Goal: Transaction & Acquisition: Purchase product/service

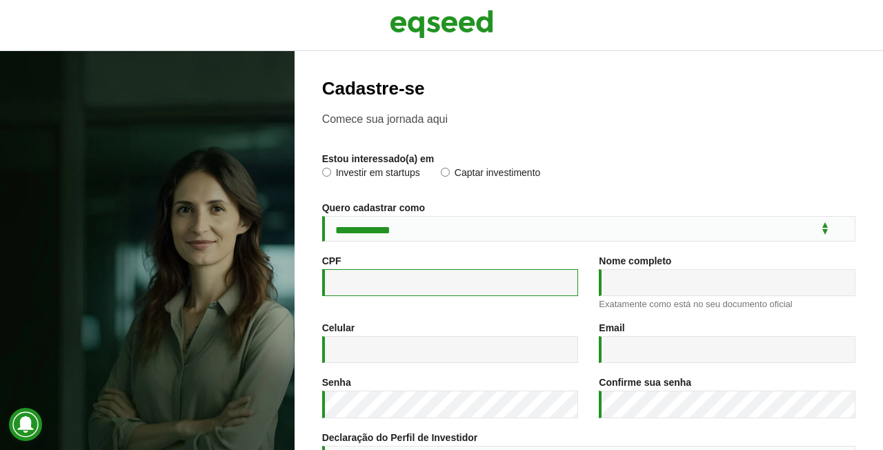
click at [393, 277] on input "CPF *" at bounding box center [450, 282] width 257 height 27
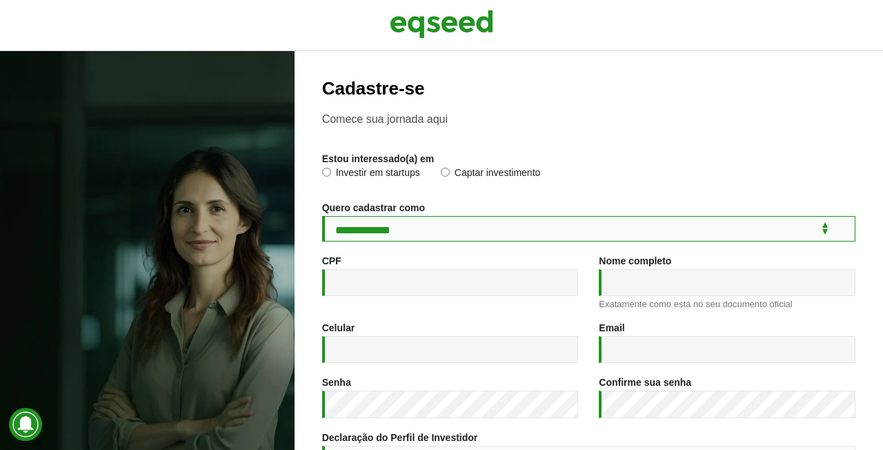
click at [434, 227] on select "**********" at bounding box center [588, 229] width 533 height 26
click at [435, 230] on select "**********" at bounding box center [588, 229] width 533 height 26
select select "***"
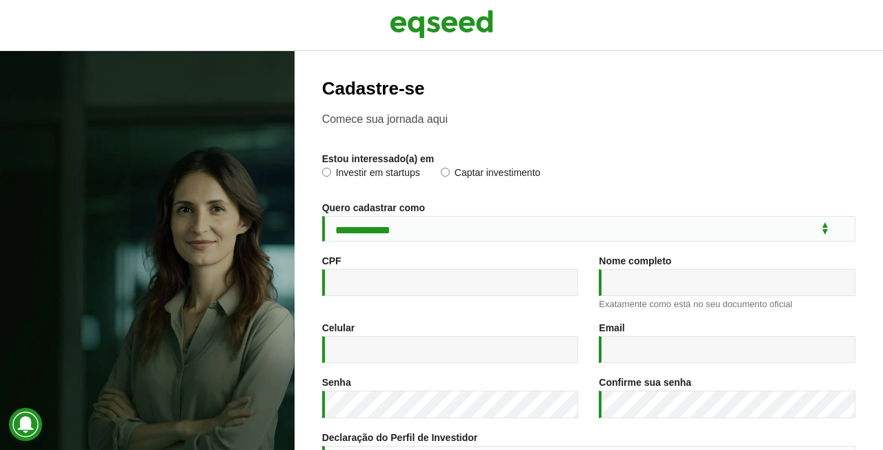
click at [373, 259] on div "CPF *" at bounding box center [450, 275] width 257 height 41
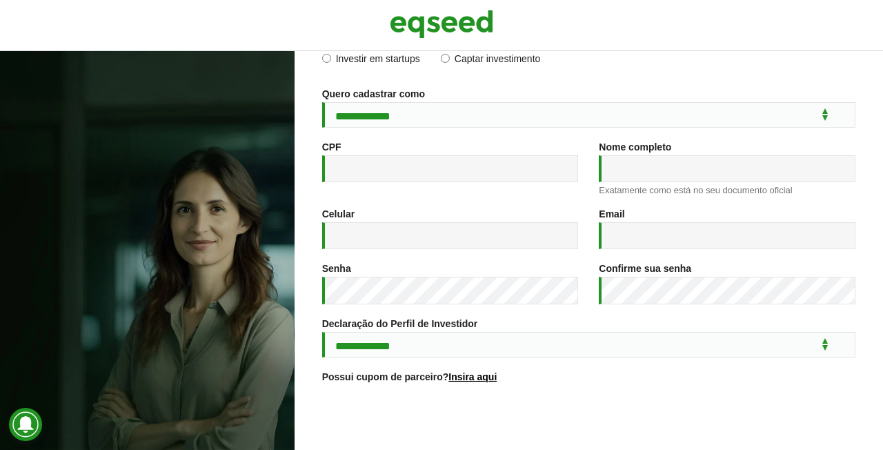
scroll to position [117, 0]
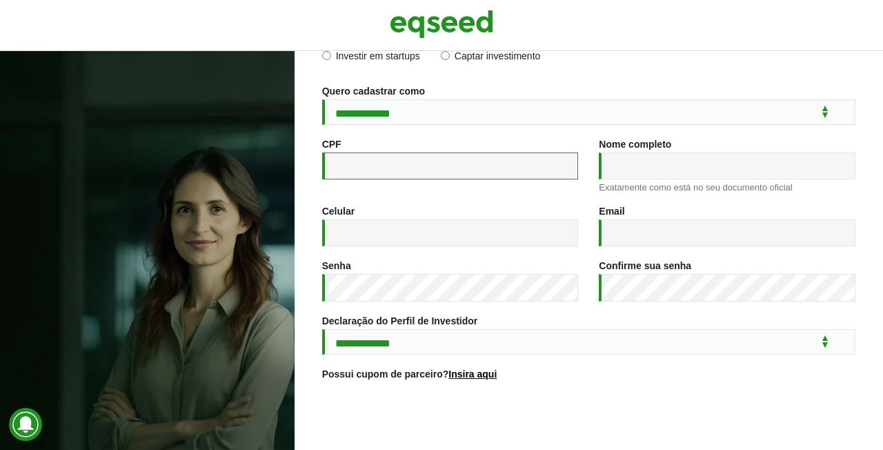
click at [424, 163] on input "CPF *" at bounding box center [450, 165] width 257 height 27
type input "**********"
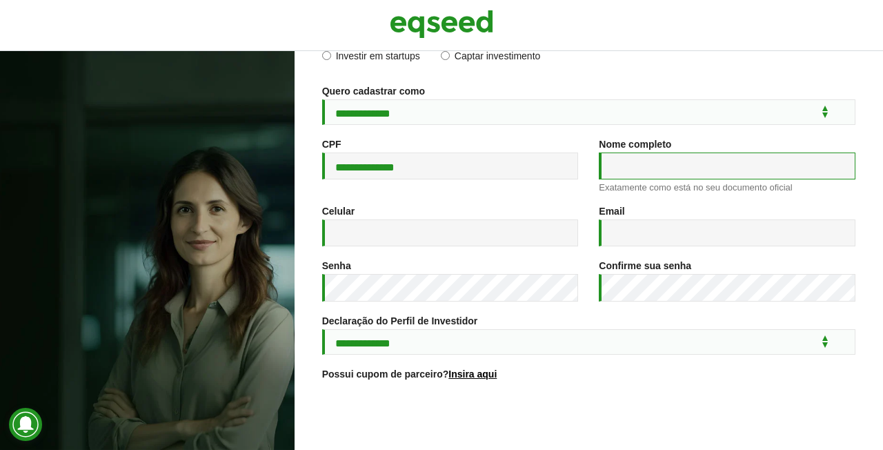
click at [675, 168] on input "Nome completo *" at bounding box center [727, 165] width 257 height 27
type input "**********"
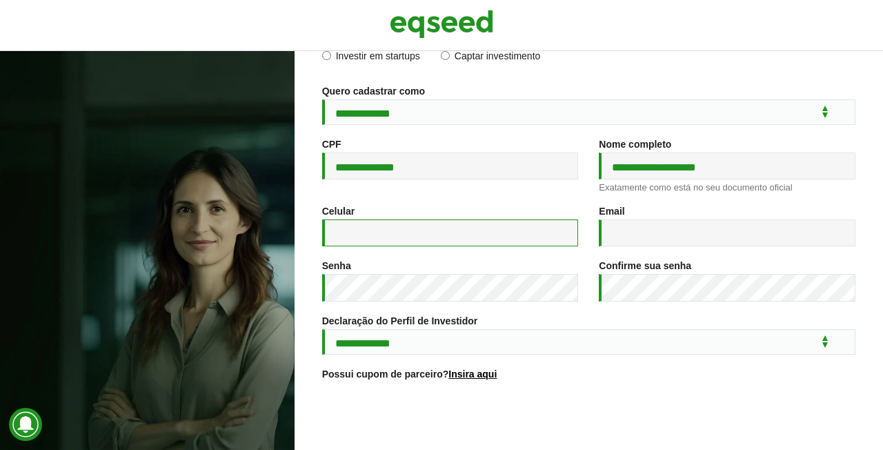
type input "**********"
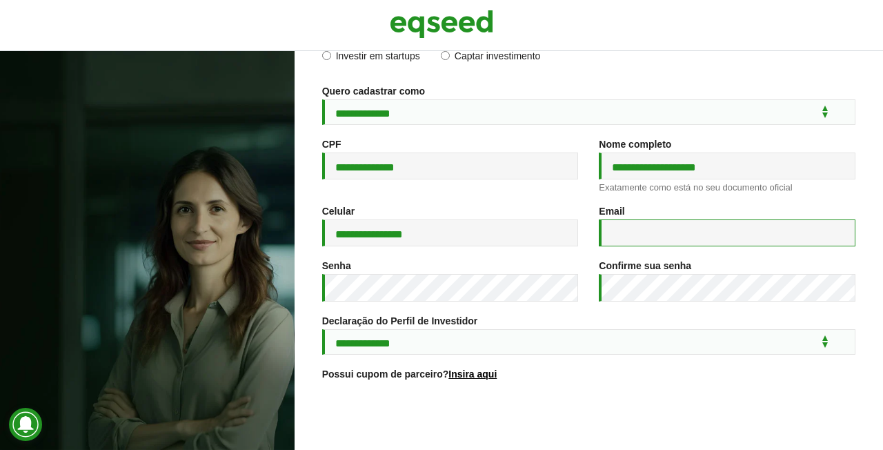
type input "**********"
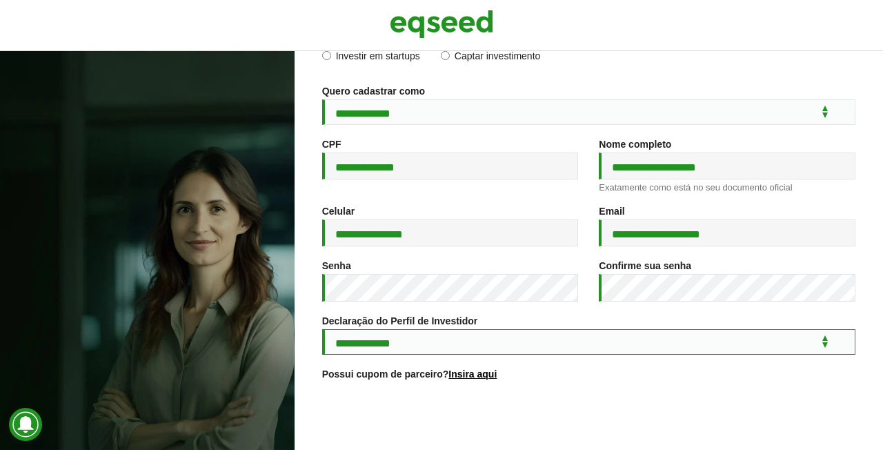
click at [518, 341] on select "**********" at bounding box center [588, 342] width 533 height 26
select select "***"
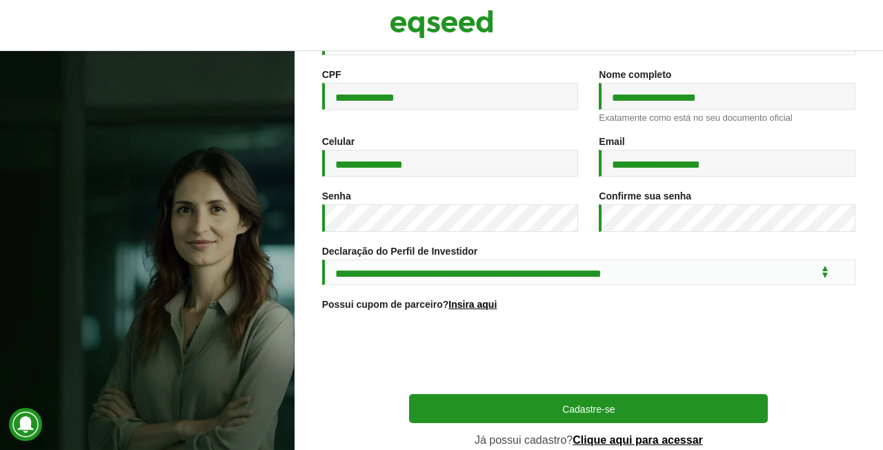
scroll to position [253, 0]
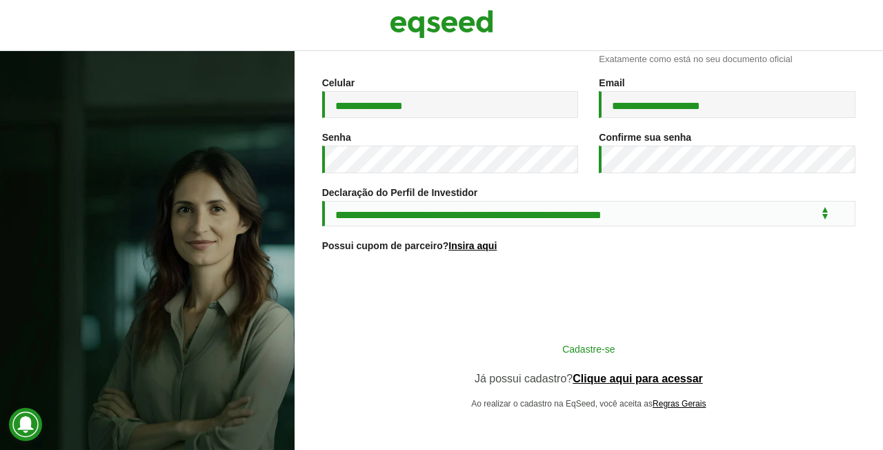
click at [526, 351] on button "Cadastre-se" at bounding box center [588, 348] width 359 height 26
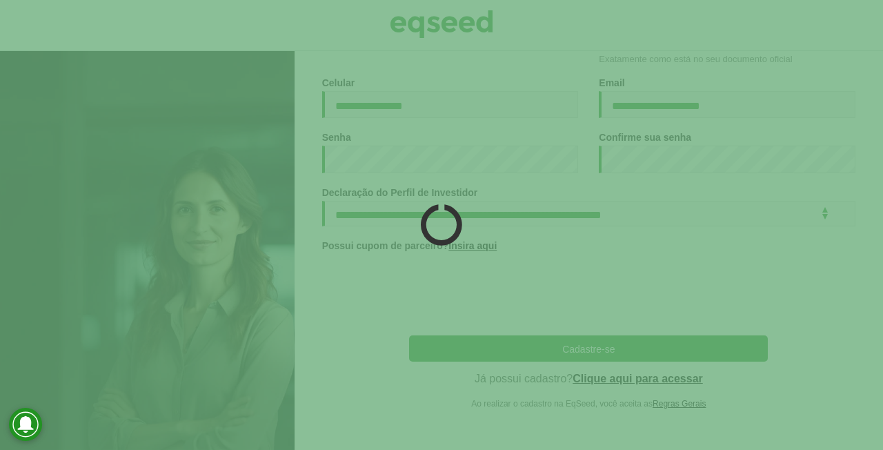
scroll to position [250, 0]
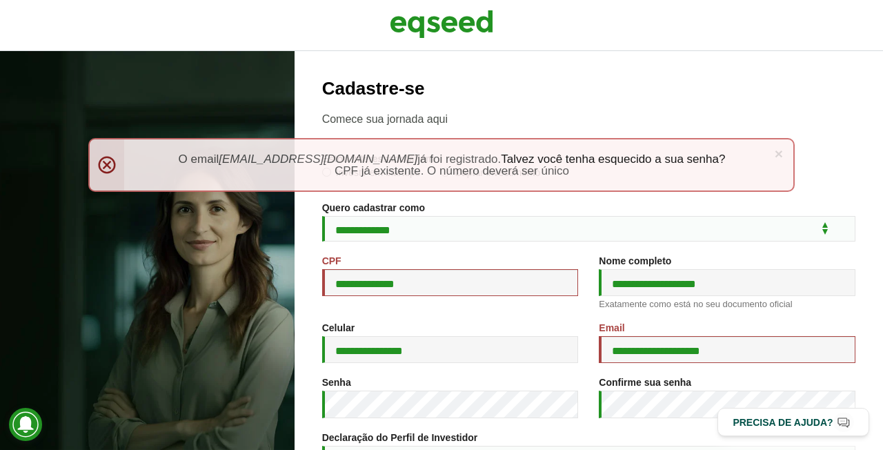
click at [542, 175] on li "CPF já existente. O número deverá ser único" at bounding box center [452, 171] width 628 height 12
click at [779, 153] on link "×" at bounding box center [779, 153] width 8 height 14
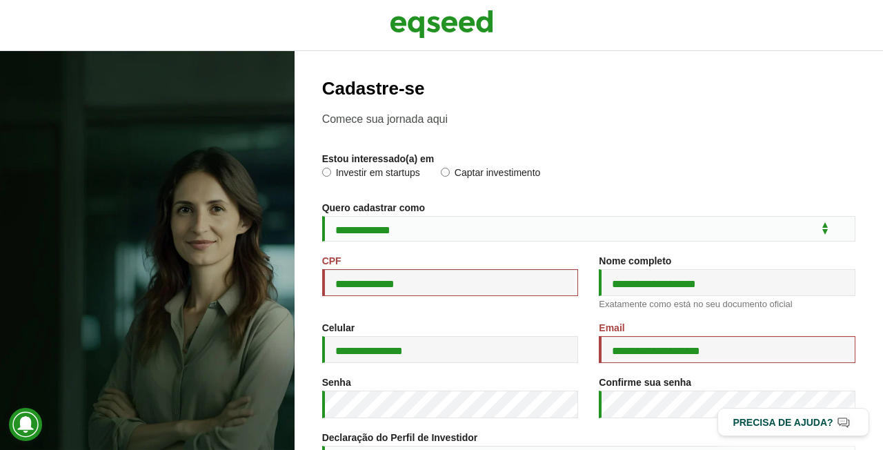
scroll to position [199, 0]
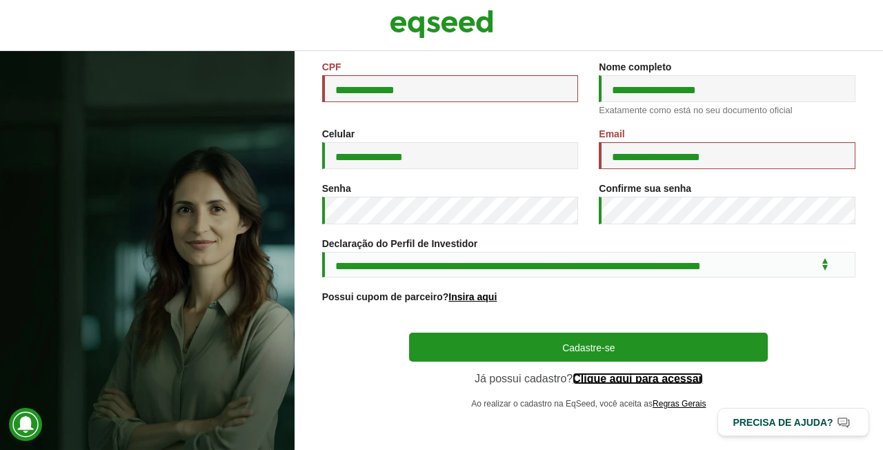
click at [617, 379] on link "Clique aqui para acessar" at bounding box center [638, 378] width 130 height 11
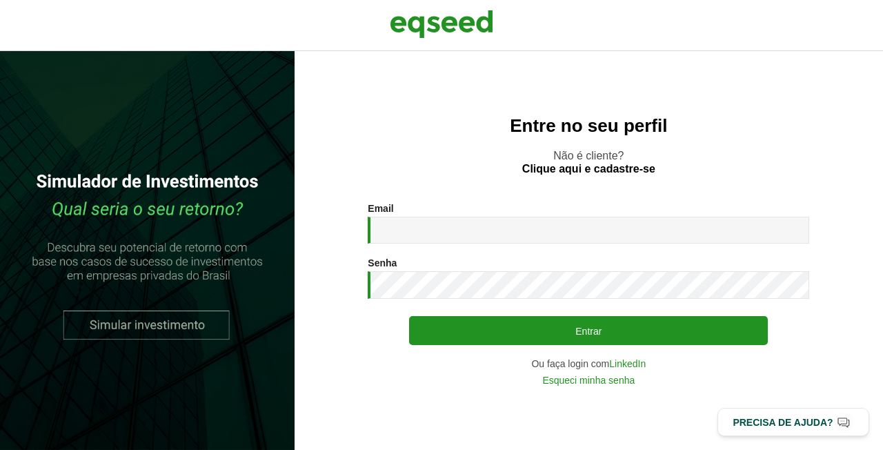
type input "**********"
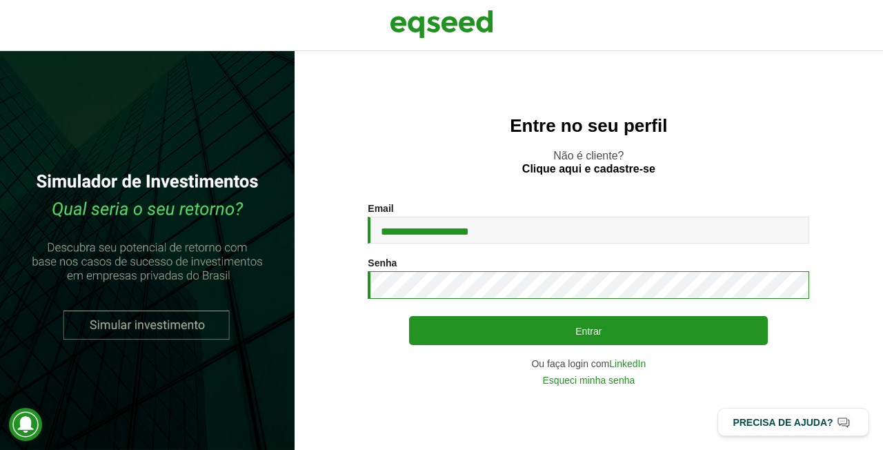
click at [409, 316] on button "Entrar" at bounding box center [588, 330] width 359 height 29
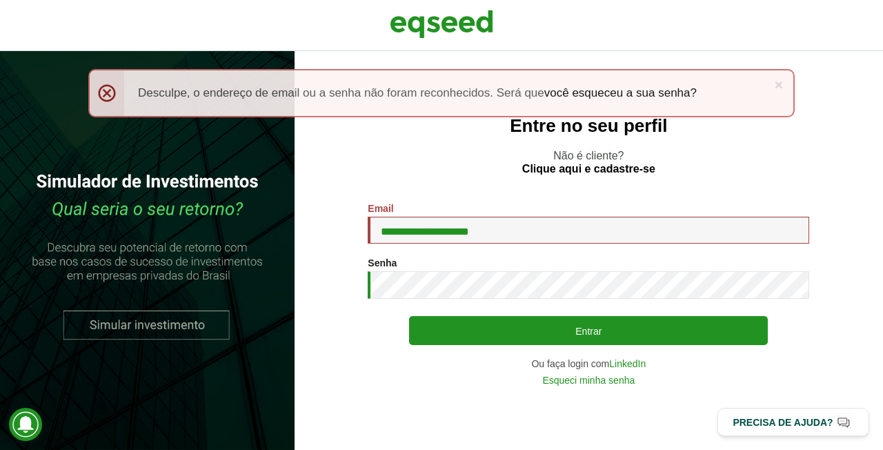
click at [409, 316] on button "Entrar" at bounding box center [588, 330] width 359 height 29
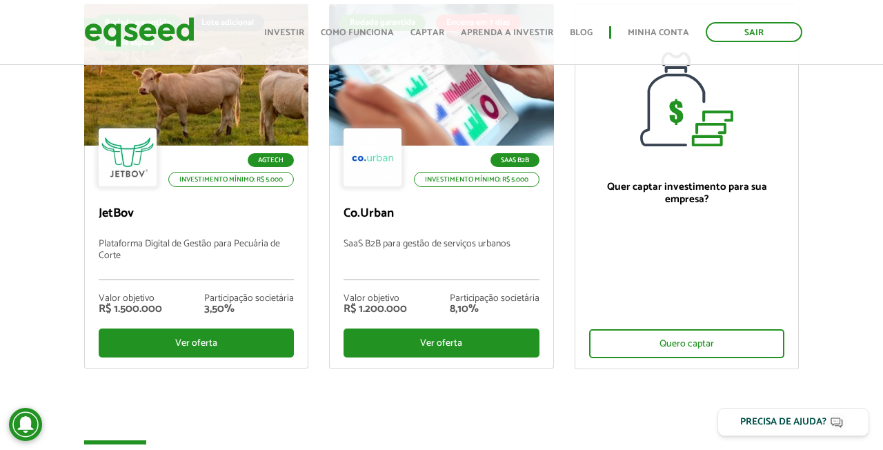
scroll to position [112, 0]
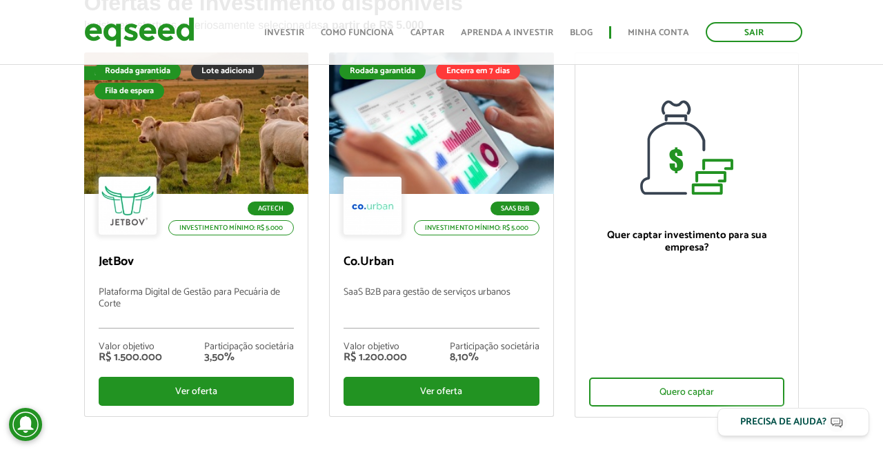
click at [857, 178] on div "Ofertas de investimento disponíveis Invista em startups criteriosamente selecio…" at bounding box center [441, 248] width 883 height 515
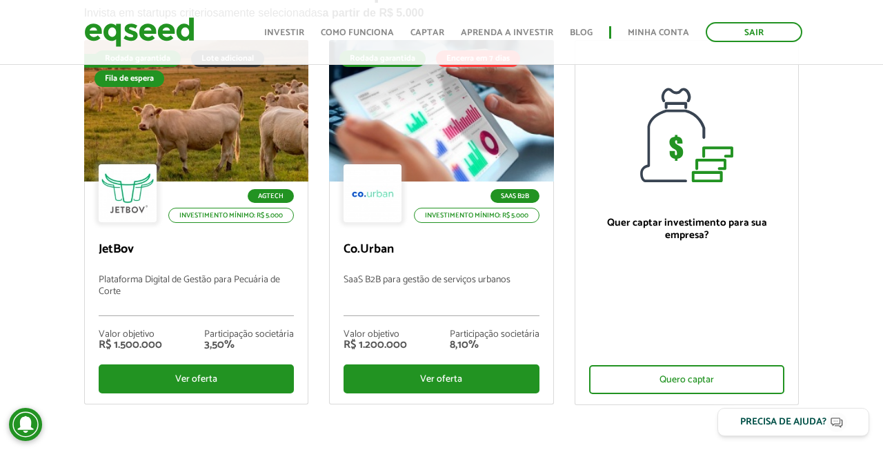
scroll to position [0, 0]
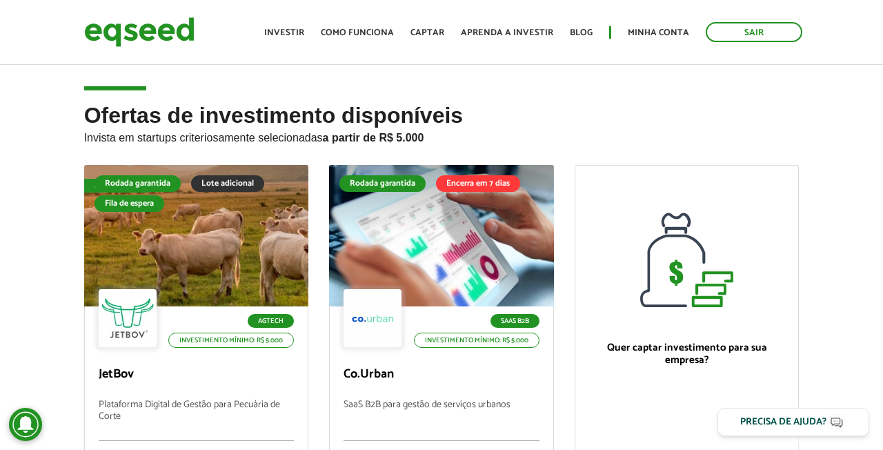
click at [281, 124] on h2 "Ofertas de investimento disponíveis Invista em startups criteriosamente selecio…" at bounding box center [441, 133] width 715 height 61
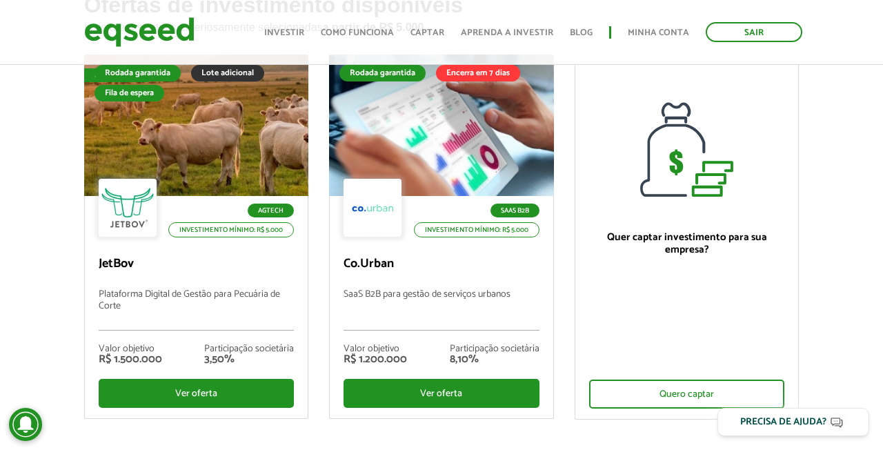
scroll to position [111, 0]
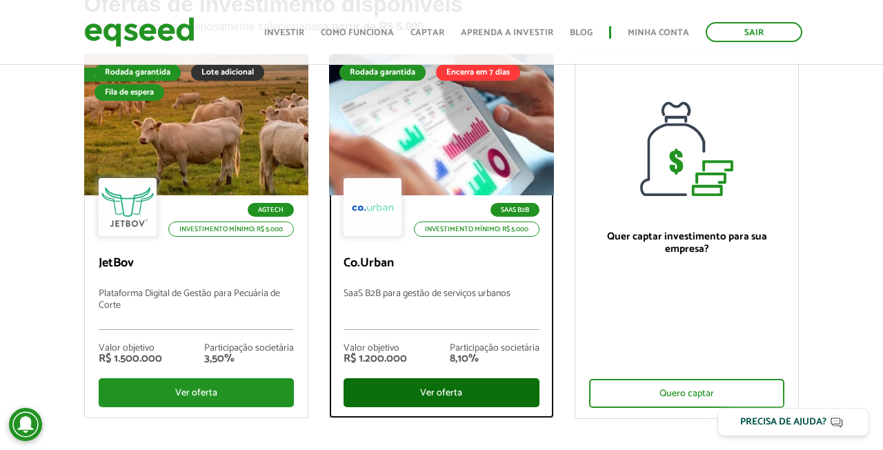
click at [430, 402] on div "Ver oferta" at bounding box center [442, 392] width 196 height 29
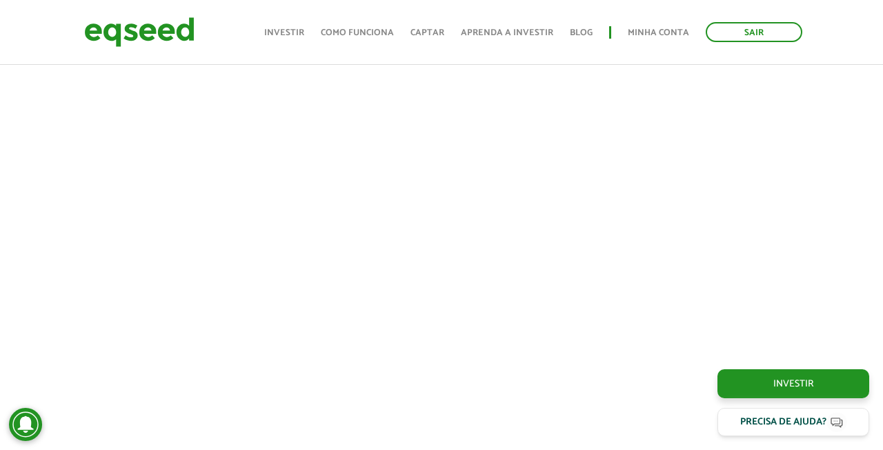
scroll to position [527, 0]
click at [24, 227] on div at bounding box center [441, 214] width 883 height 470
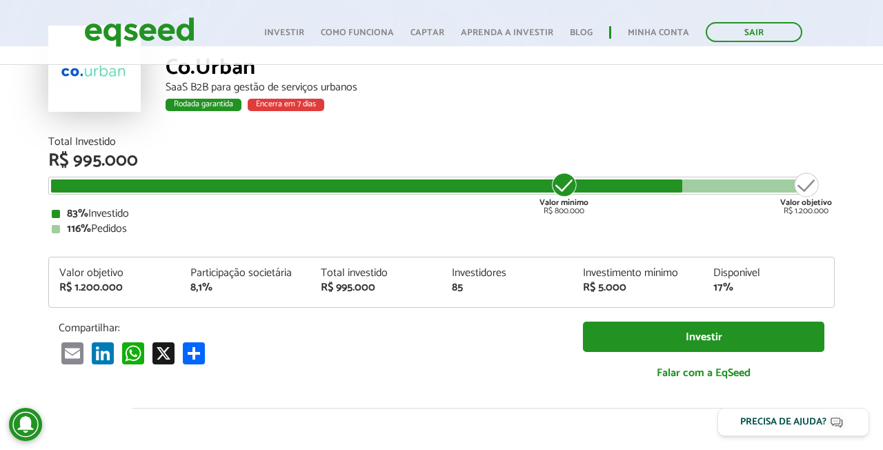
scroll to position [98, 0]
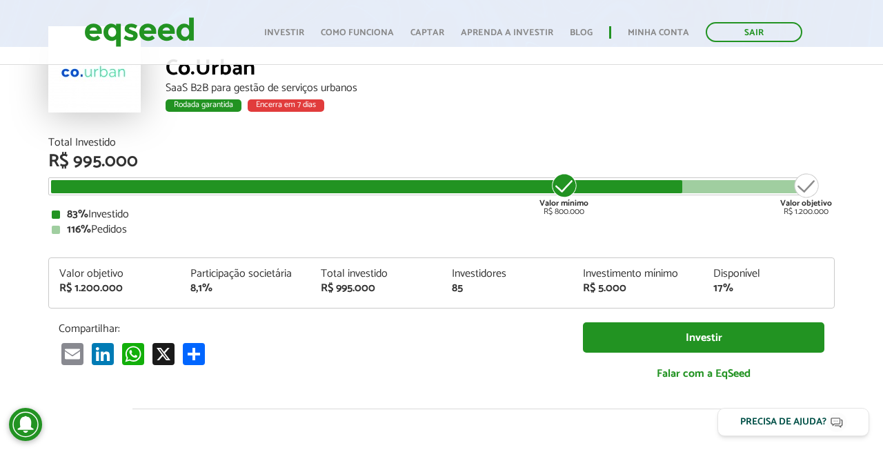
click at [14, 184] on article "Co.Urban SaaS B2B para gestão de serviços urbanos Rodada garantida Encerra em 7…" at bounding box center [441, 421] width 883 height 915
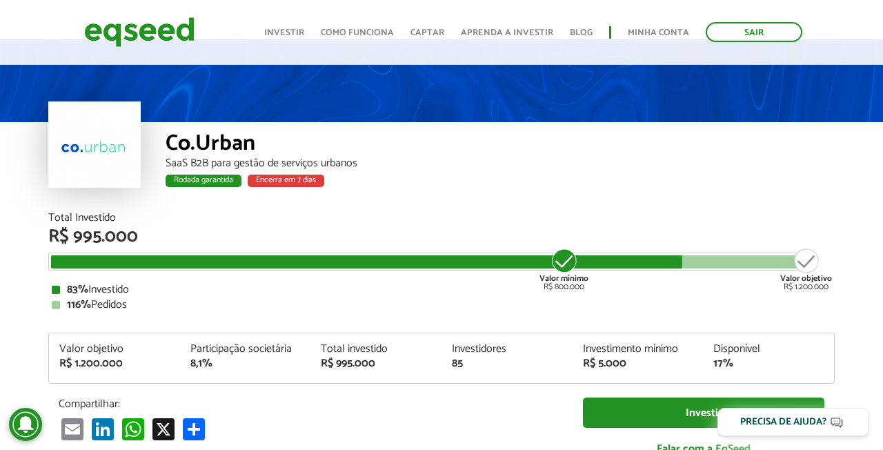
scroll to position [18, 0]
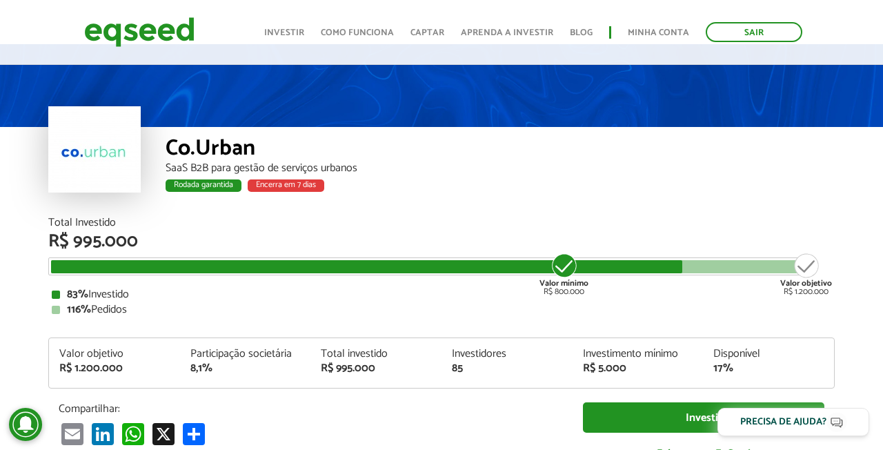
click at [563, 270] on div "Valor mínimo R$ 800.000" at bounding box center [564, 274] width 52 height 44
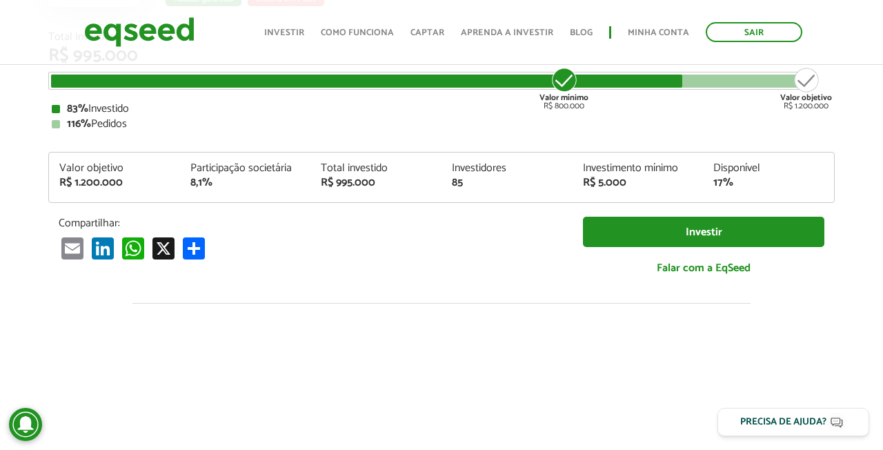
scroll to position [205, 0]
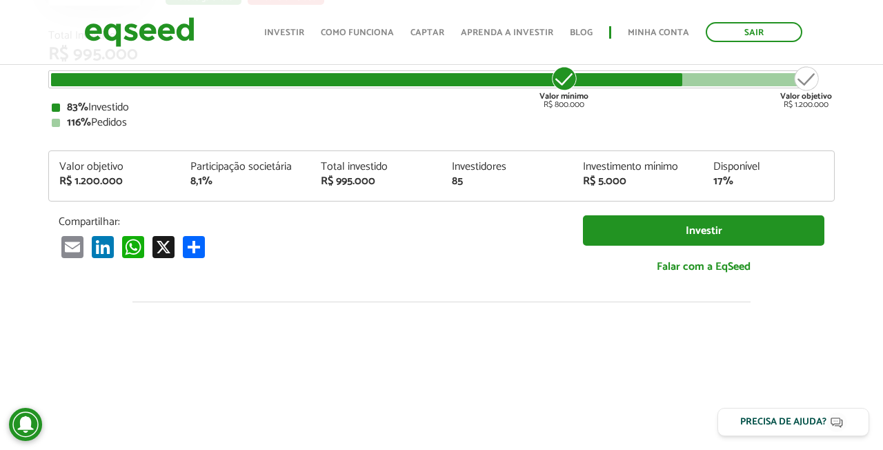
click at [447, 260] on div "Compartilhar: Email LinkedIn WhatsApp X Compartilhar Investir Falar com a EqSeed" at bounding box center [441, 251] width 786 height 73
click at [0, 210] on article "Co.Urban SaaS B2B para gestão de serviços urbanos Rodada garantida Encerra em 7…" at bounding box center [441, 314] width 883 height 915
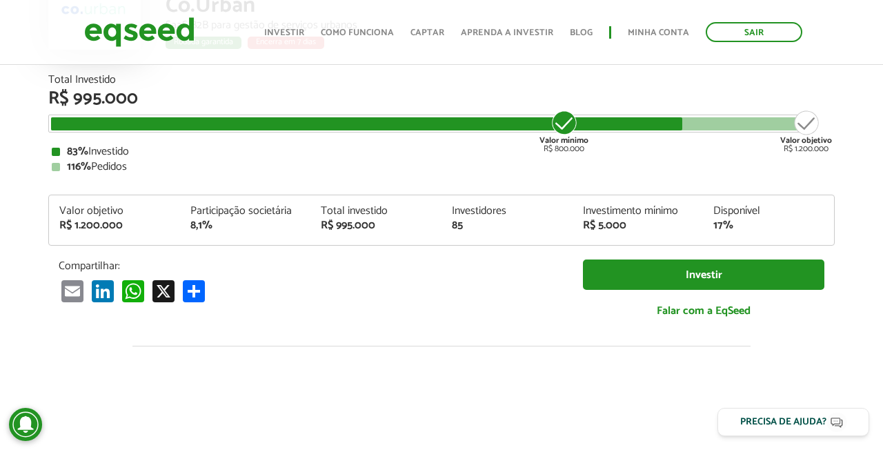
scroll to position [159, 0]
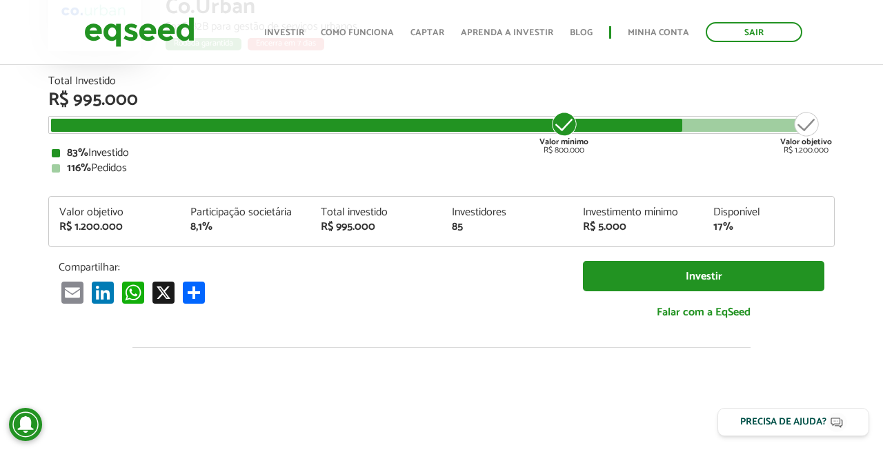
click at [23, 226] on article "Co.Urban SaaS B2B para gestão de serviços urbanos Rodada garantida Encerra em 7…" at bounding box center [441, 360] width 883 height 915
click at [26, 215] on article "Co.Urban SaaS B2B para gestão de serviços urbanos Rodada garantida Encerra em 7…" at bounding box center [441, 360] width 883 height 915
click at [569, 126] on div "Valor mínimo R$ 800.000" at bounding box center [564, 132] width 52 height 44
click at [562, 120] on div "Valor mínimo R$ 800.000" at bounding box center [564, 132] width 52 height 44
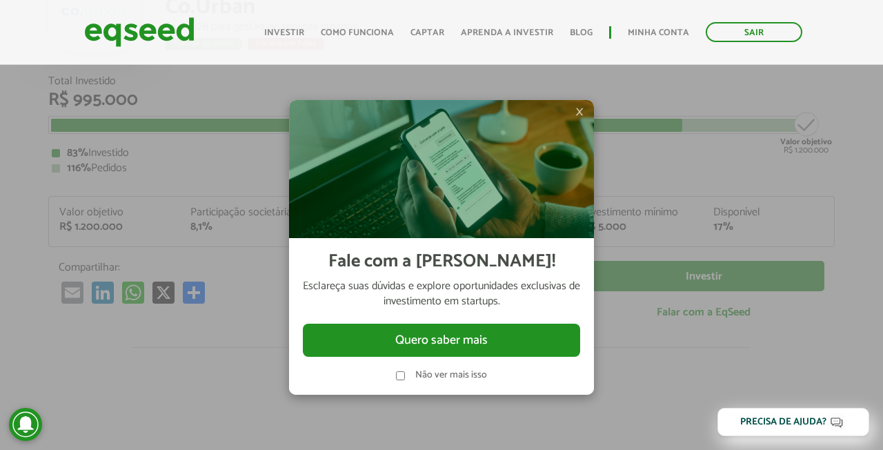
click at [577, 112] on span "×" at bounding box center [579, 111] width 8 height 17
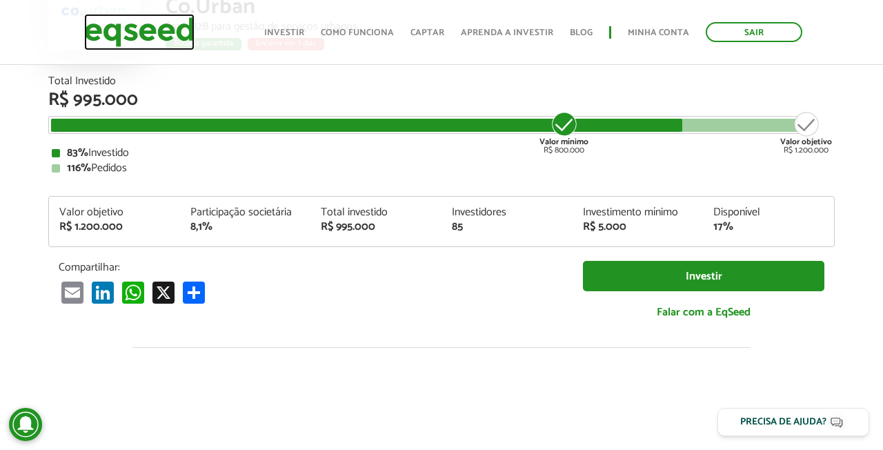
click at [148, 26] on img at bounding box center [139, 32] width 110 height 37
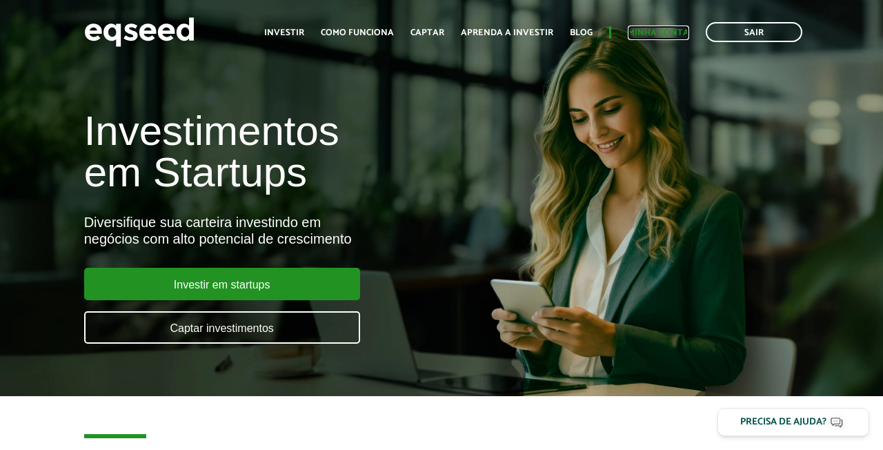
click at [656, 33] on link "Minha conta" at bounding box center [658, 32] width 61 height 9
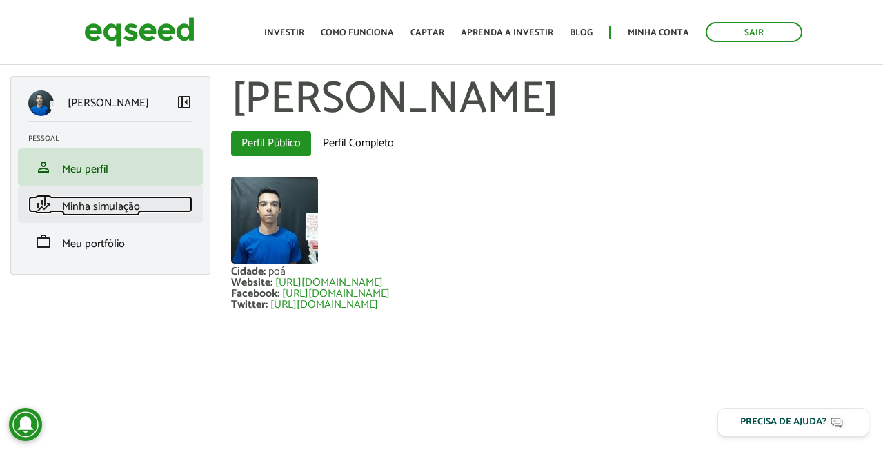
click at [97, 212] on span "Minha simulação" at bounding box center [101, 206] width 78 height 19
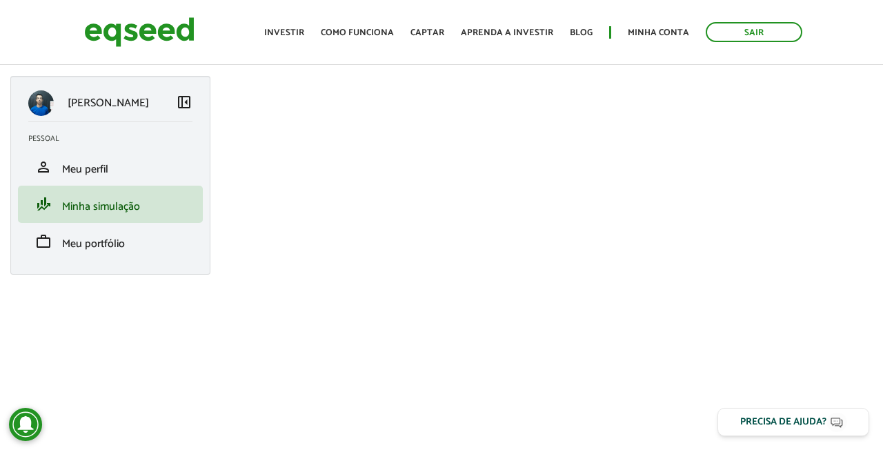
scroll to position [22, 0]
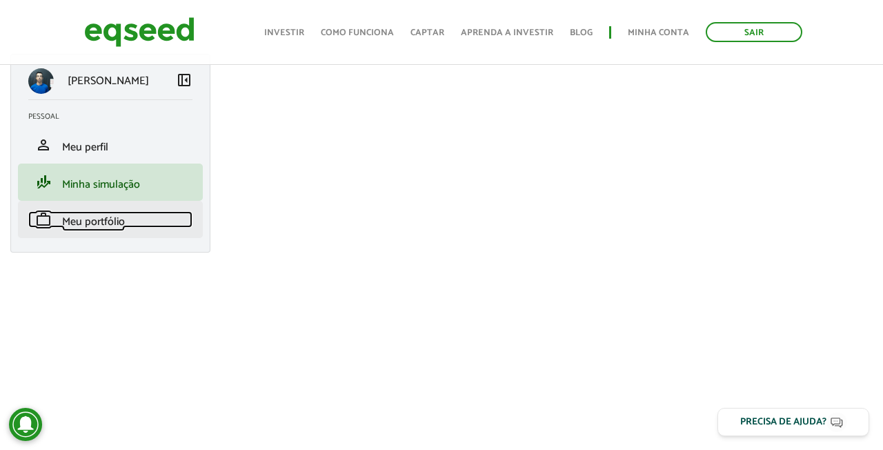
click at [67, 215] on span "Meu portfólio" at bounding box center [93, 221] width 63 height 19
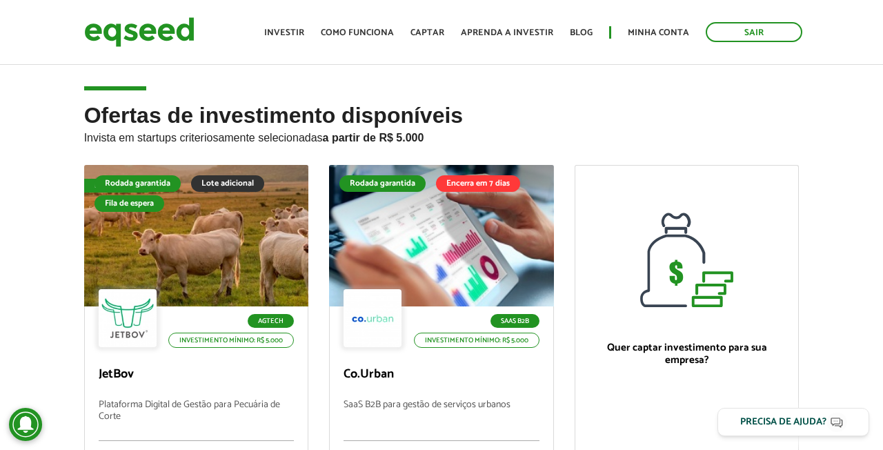
click at [47, 232] on div "Ofertas de investimento disponíveis Invista em startups criteriosamente selecio…" at bounding box center [441, 360] width 883 height 515
